Goal: Use online tool/utility: Utilize a website feature to perform a specific function

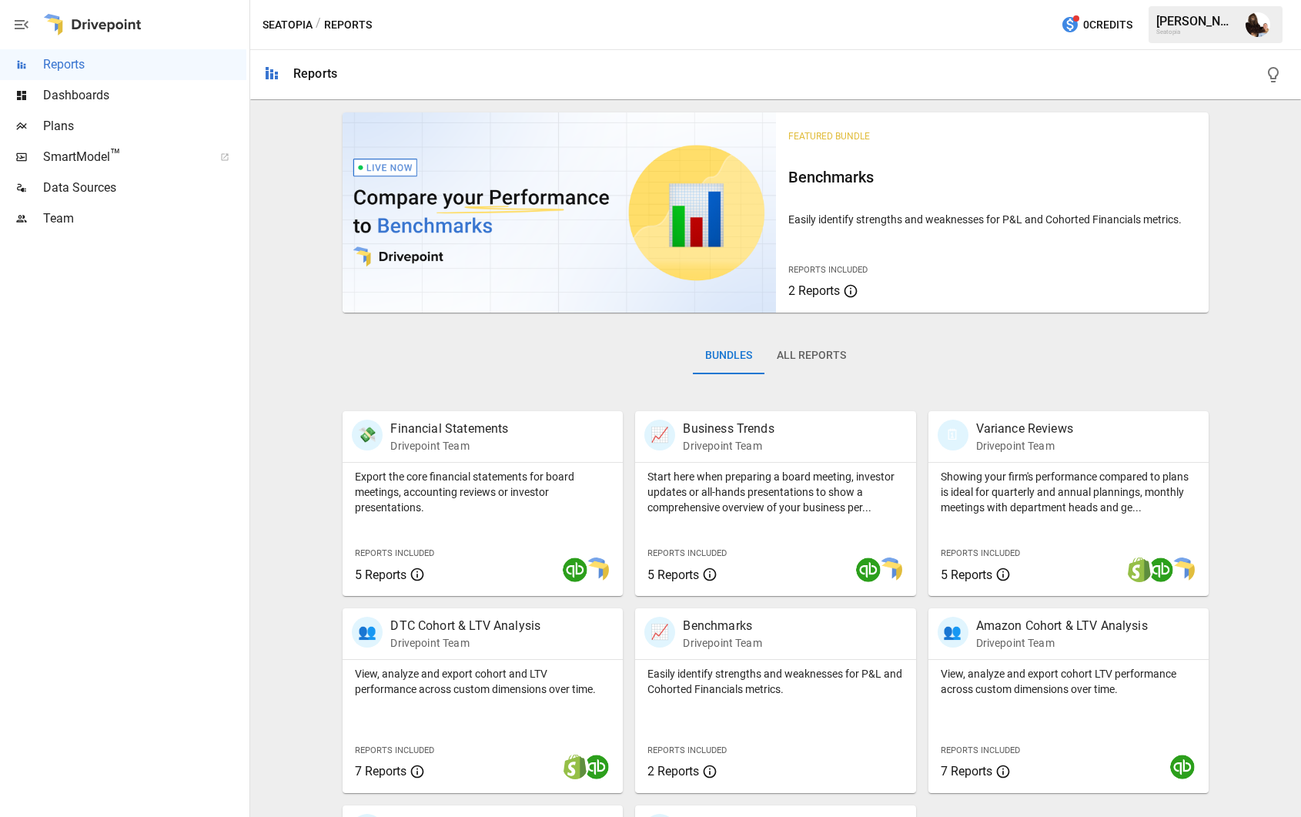
click at [79, 119] on span "Plans" at bounding box center [144, 126] width 203 height 18
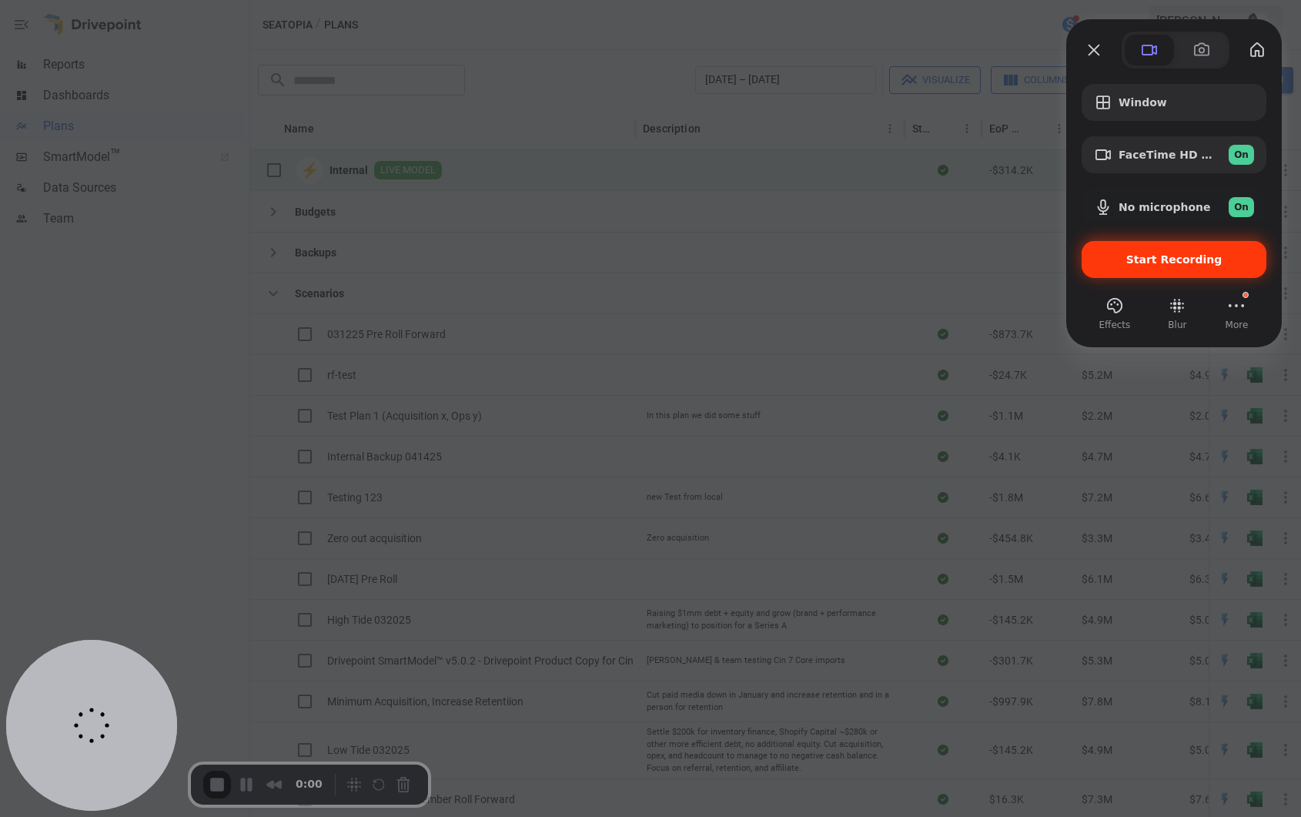
click at [1141, 266] on div "Start Recording" at bounding box center [1174, 259] width 185 height 37
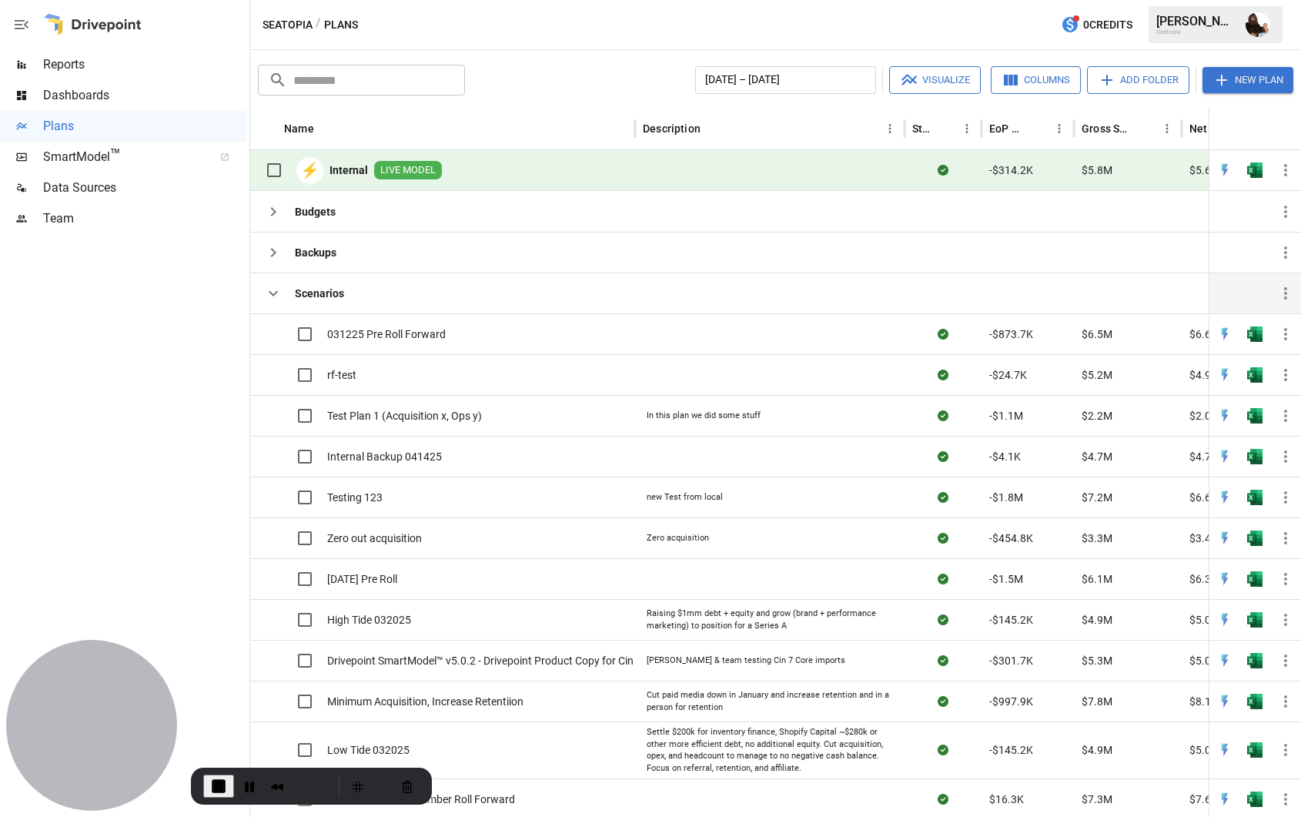
click at [276, 296] on icon "button" at bounding box center [273, 293] width 18 height 18
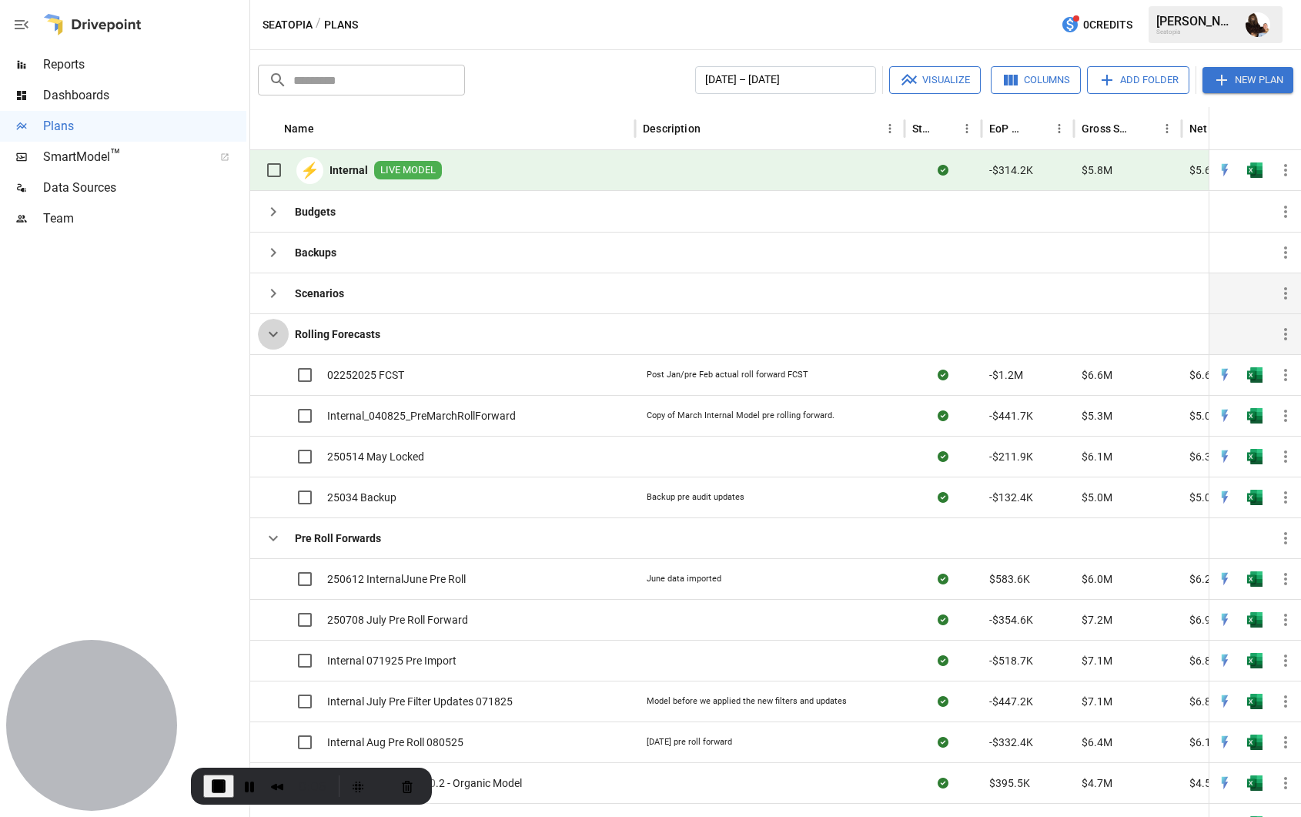
click at [273, 331] on icon "button" at bounding box center [273, 334] width 18 height 18
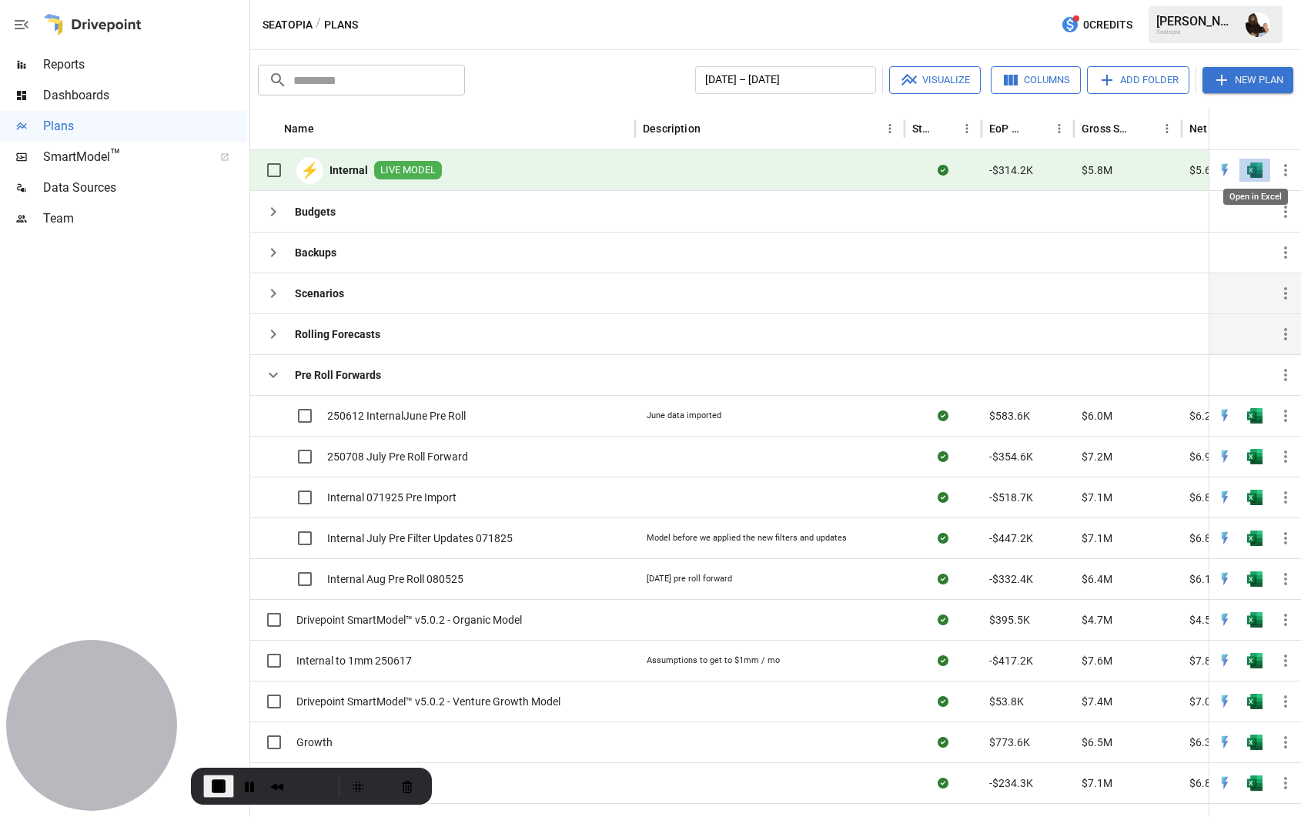
click at [1254, 172] on img "Open in Excel" at bounding box center [1254, 169] width 15 height 15
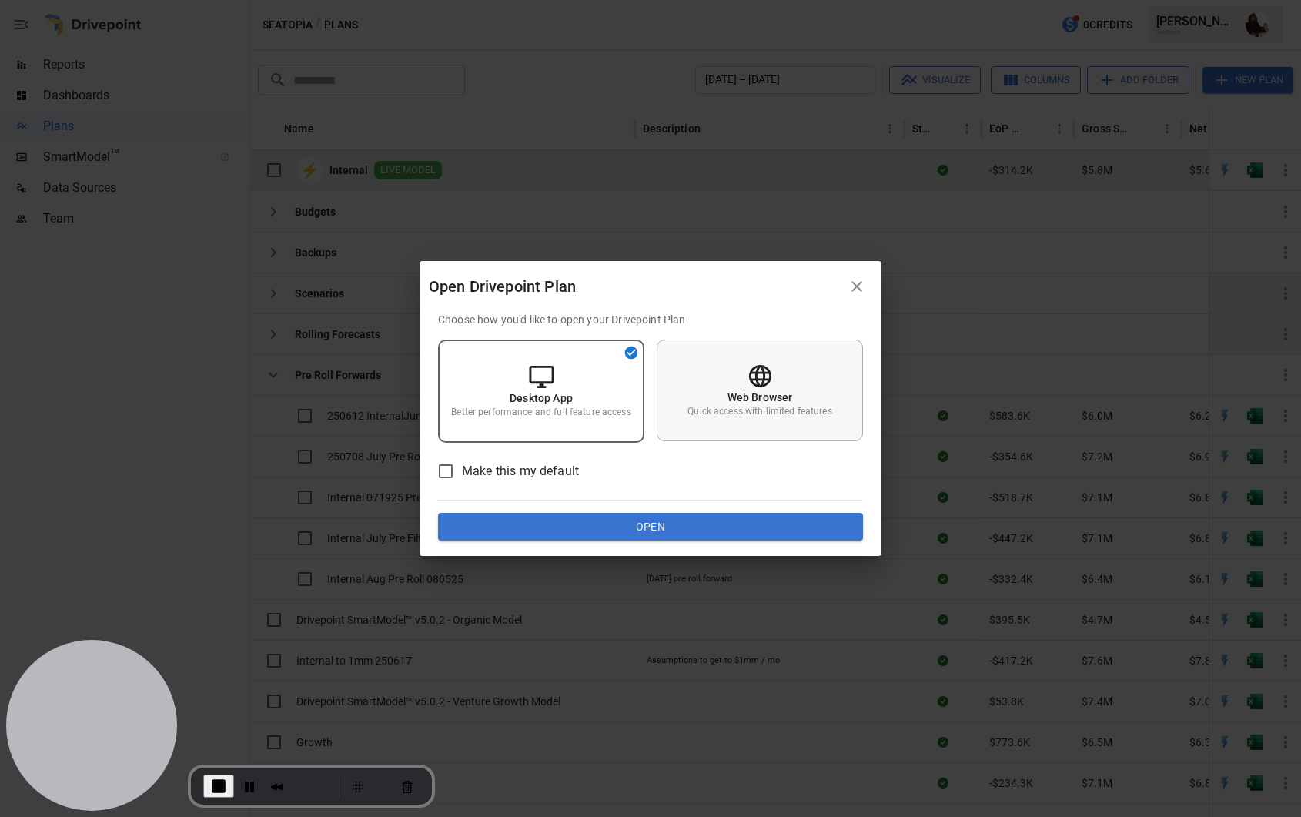
click at [775, 393] on p "Web Browser" at bounding box center [760, 397] width 65 height 15
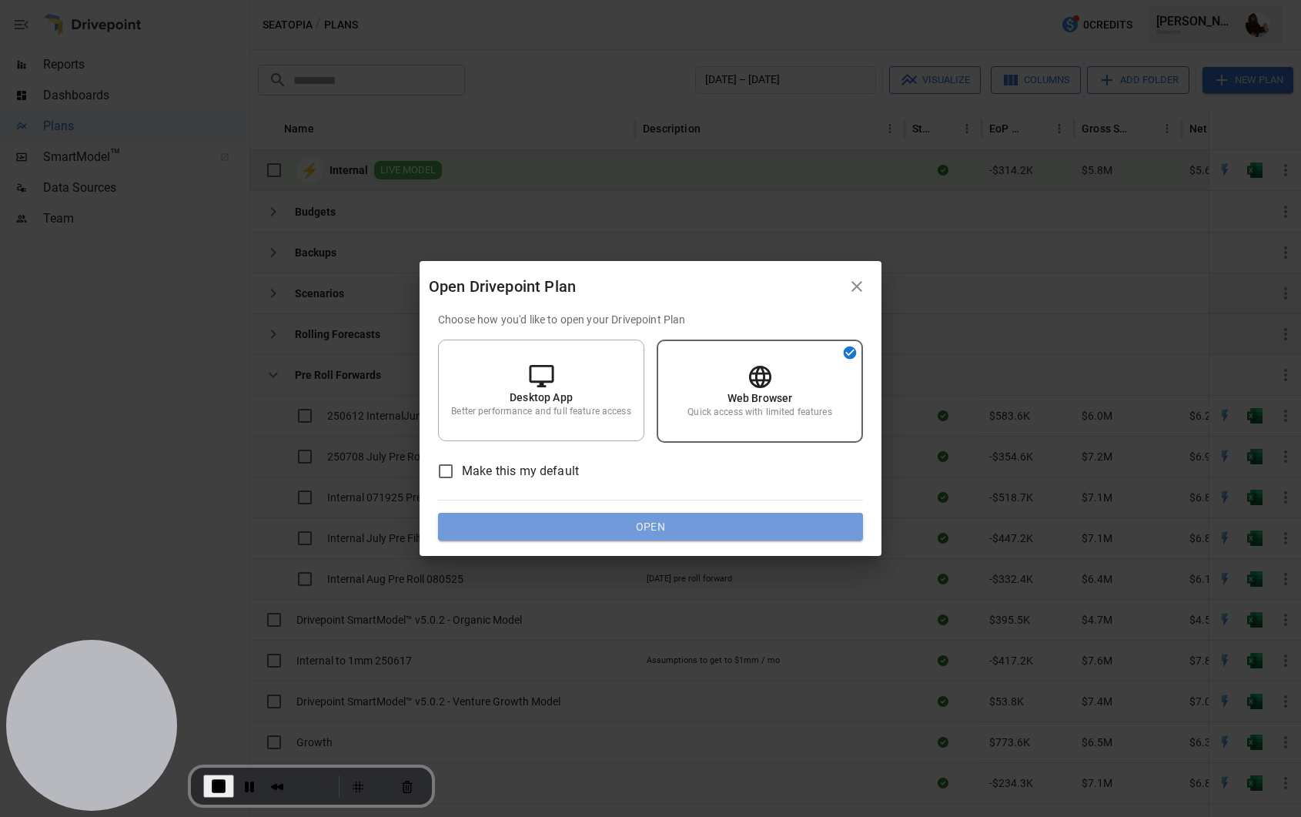
click at [668, 531] on button "Open" at bounding box center [650, 527] width 425 height 28
